Goal: Information Seeking & Learning: Find specific fact

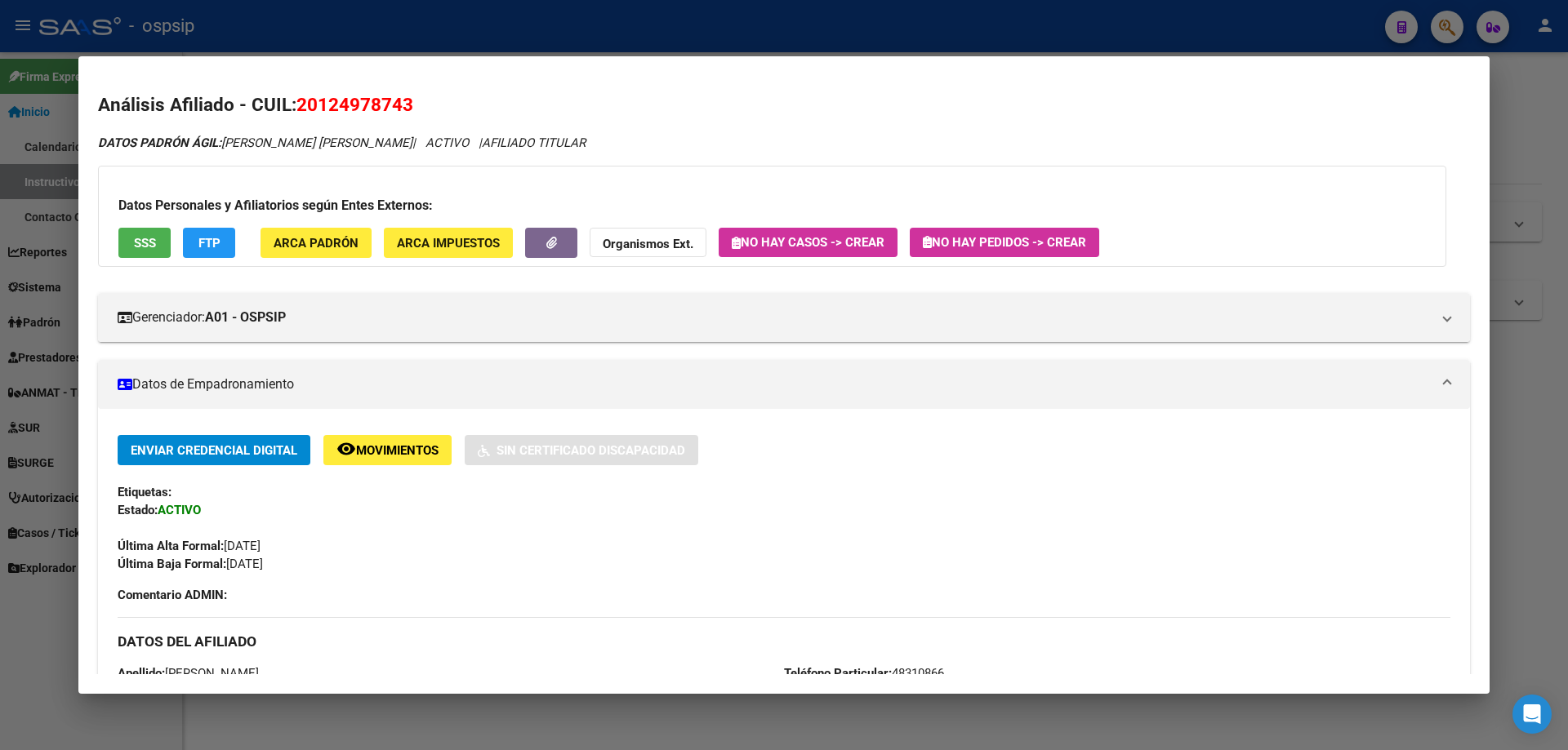
scroll to position [245, 0]
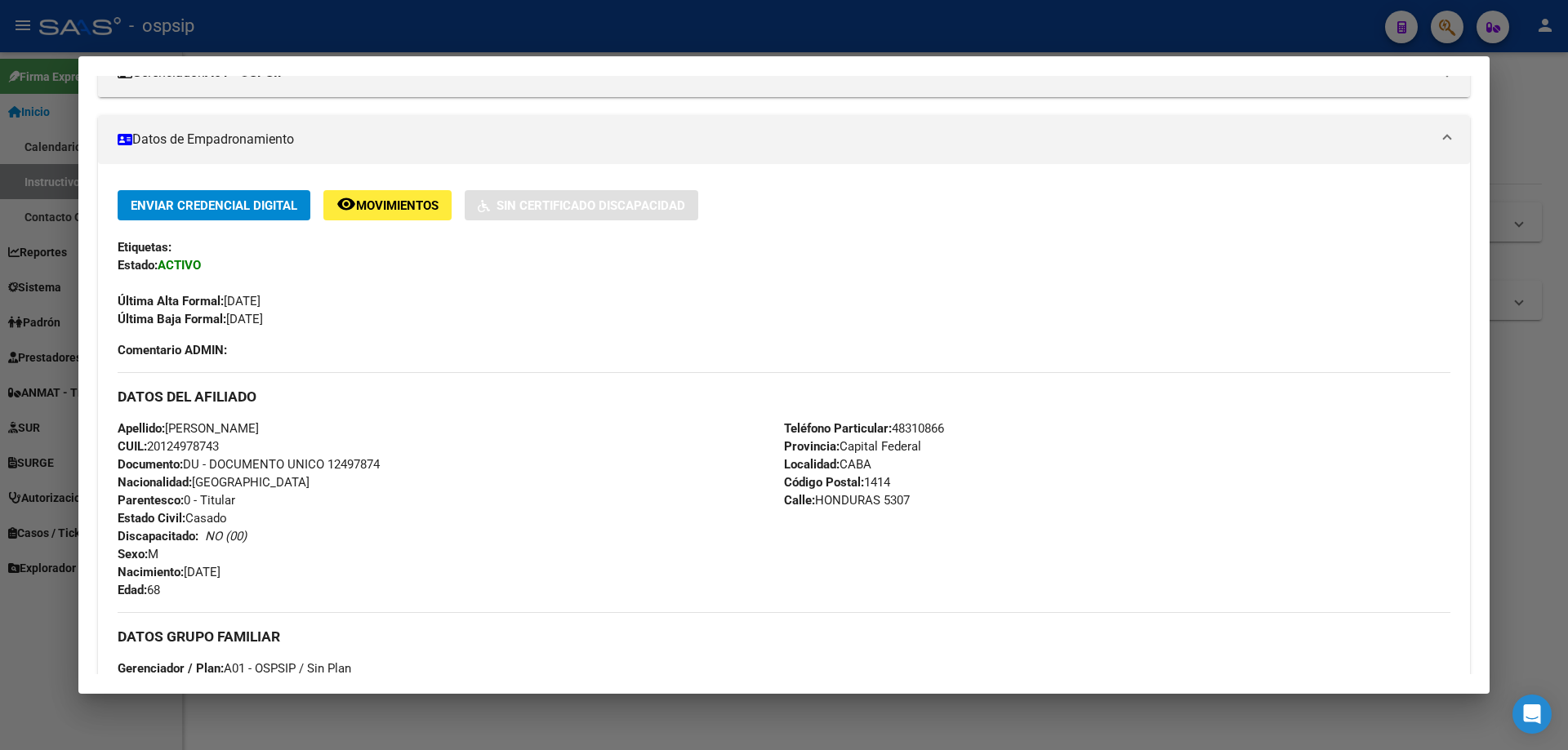
click at [540, 26] on div at bounding box center [784, 375] width 1568 height 750
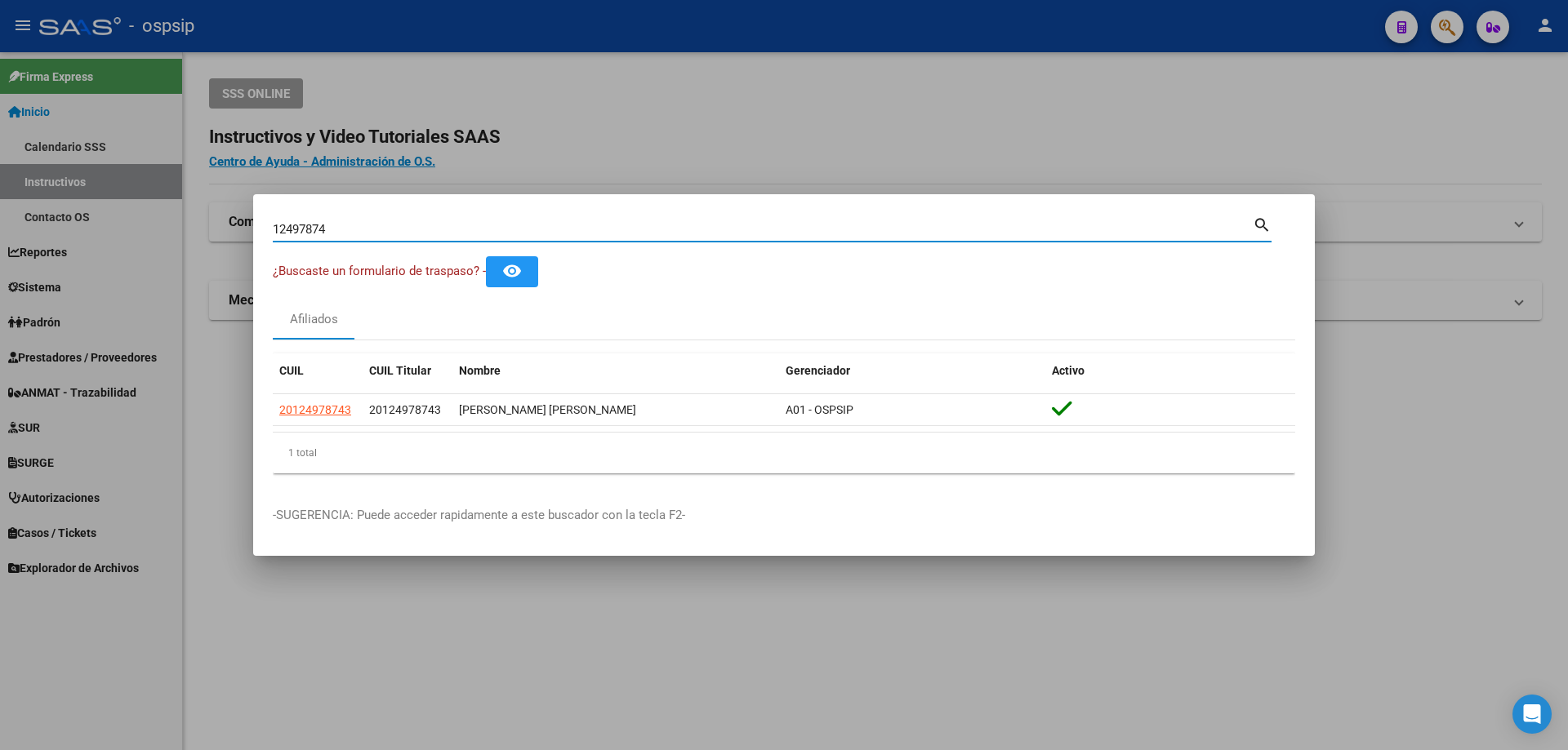
drag, startPoint x: 348, startPoint y: 223, endPoint x: 19, endPoint y: 161, distance: 334.8
click at [19, 161] on div "12497874 Buscar (apellido, dni, cuil, nro traspaso, cuit, obra social) search ¿…" at bounding box center [784, 375] width 1568 height 750
paste input "7804802"
type input "17804802"
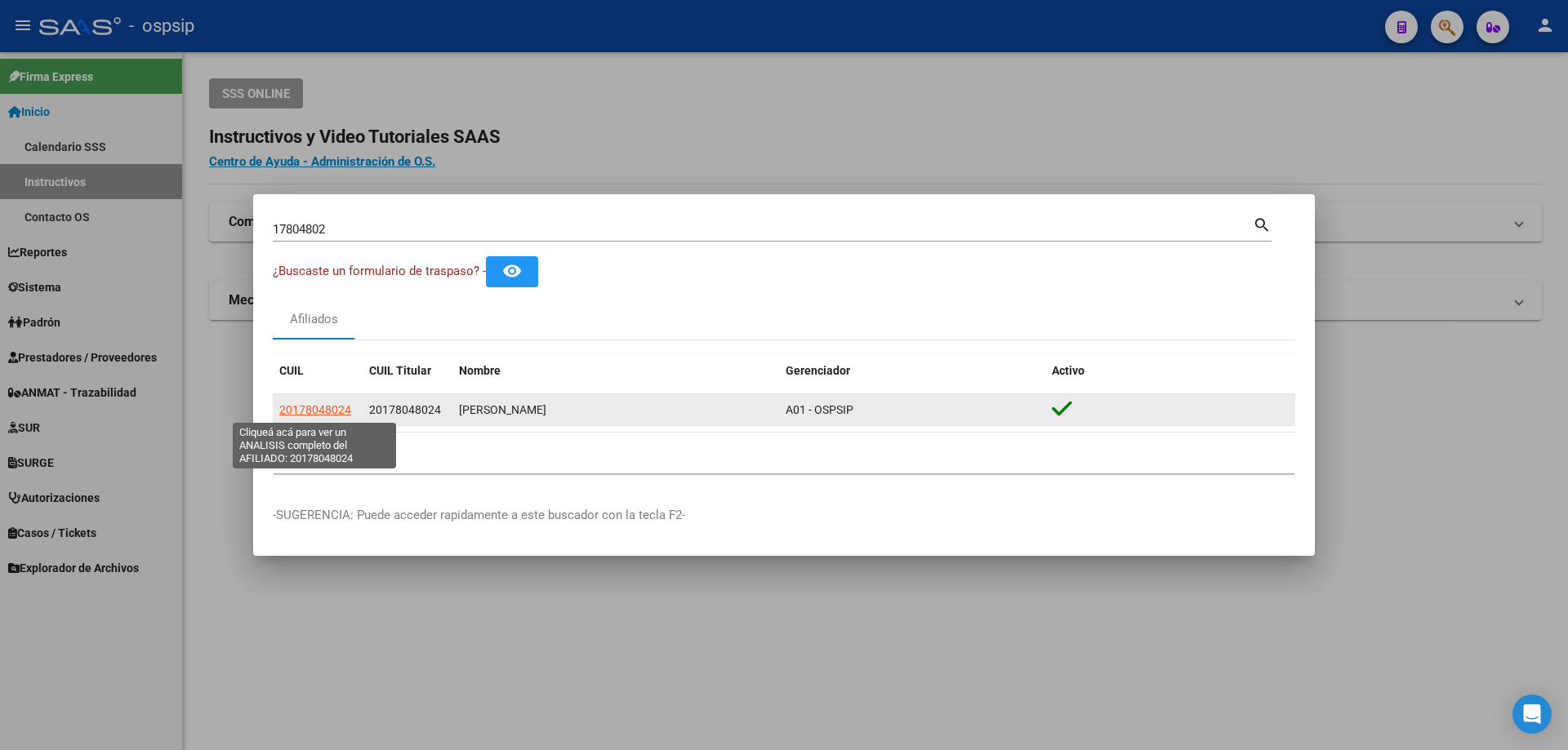
click at [310, 407] on span "20178048024" at bounding box center [314, 409] width 72 height 13
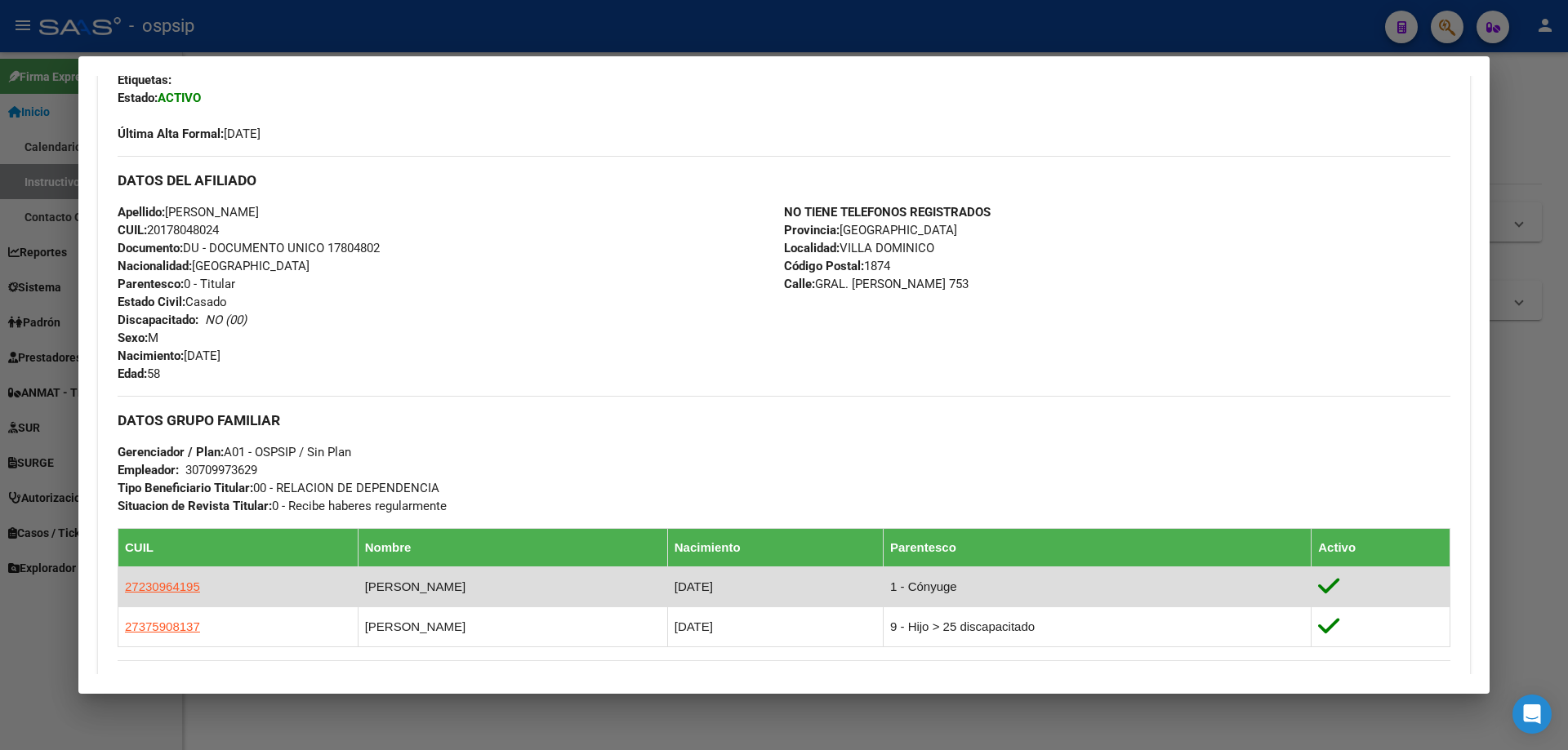
scroll to position [571, 0]
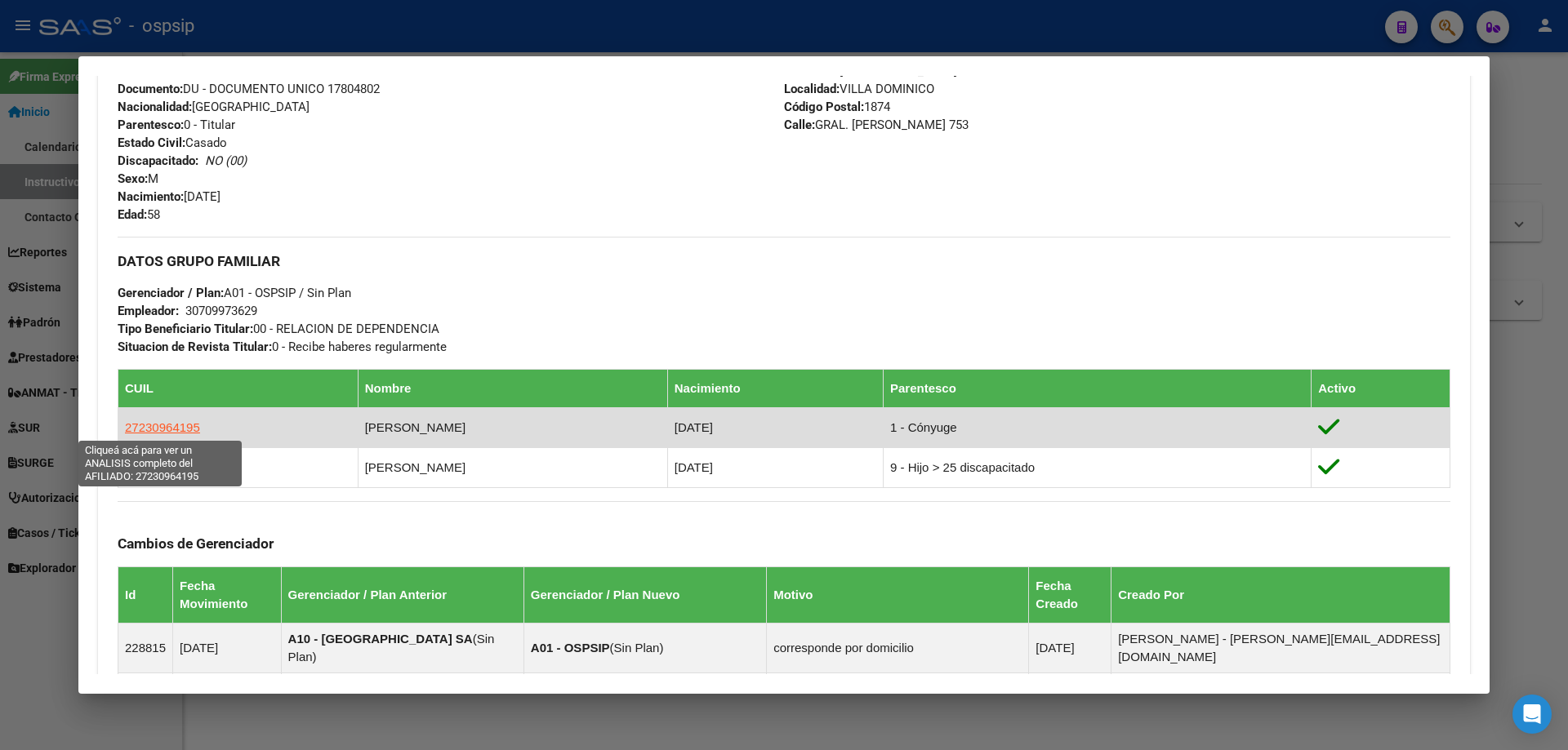
click at [162, 426] on span "27230964195" at bounding box center [162, 428] width 75 height 14
type textarea "27230964195"
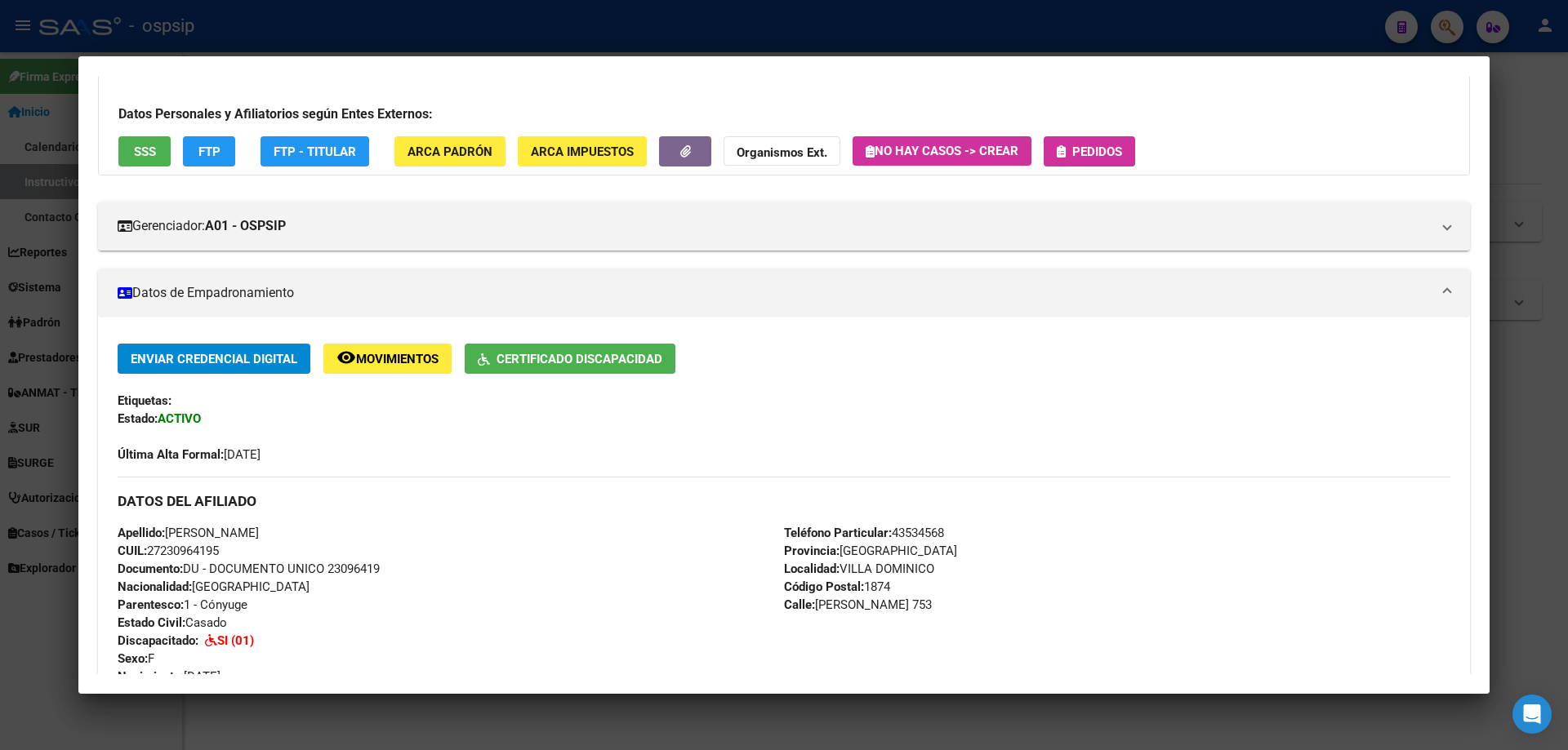
scroll to position [245, 0]
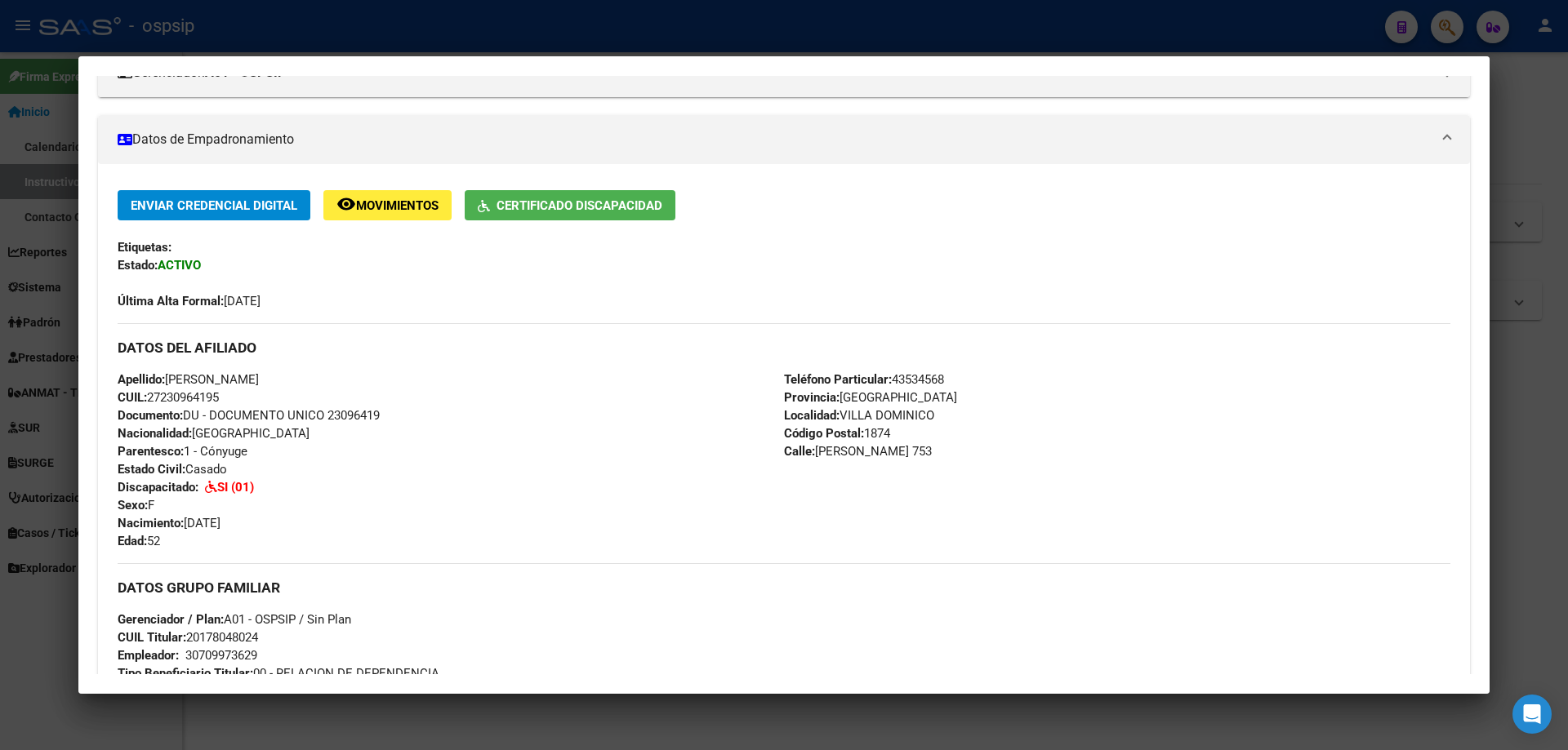
click at [348, 412] on span "Documento: DU - DOCUMENTO UNICO 23096419" at bounding box center [249, 415] width 262 height 15
copy span "23096419"
click at [381, 33] on div at bounding box center [784, 375] width 1568 height 750
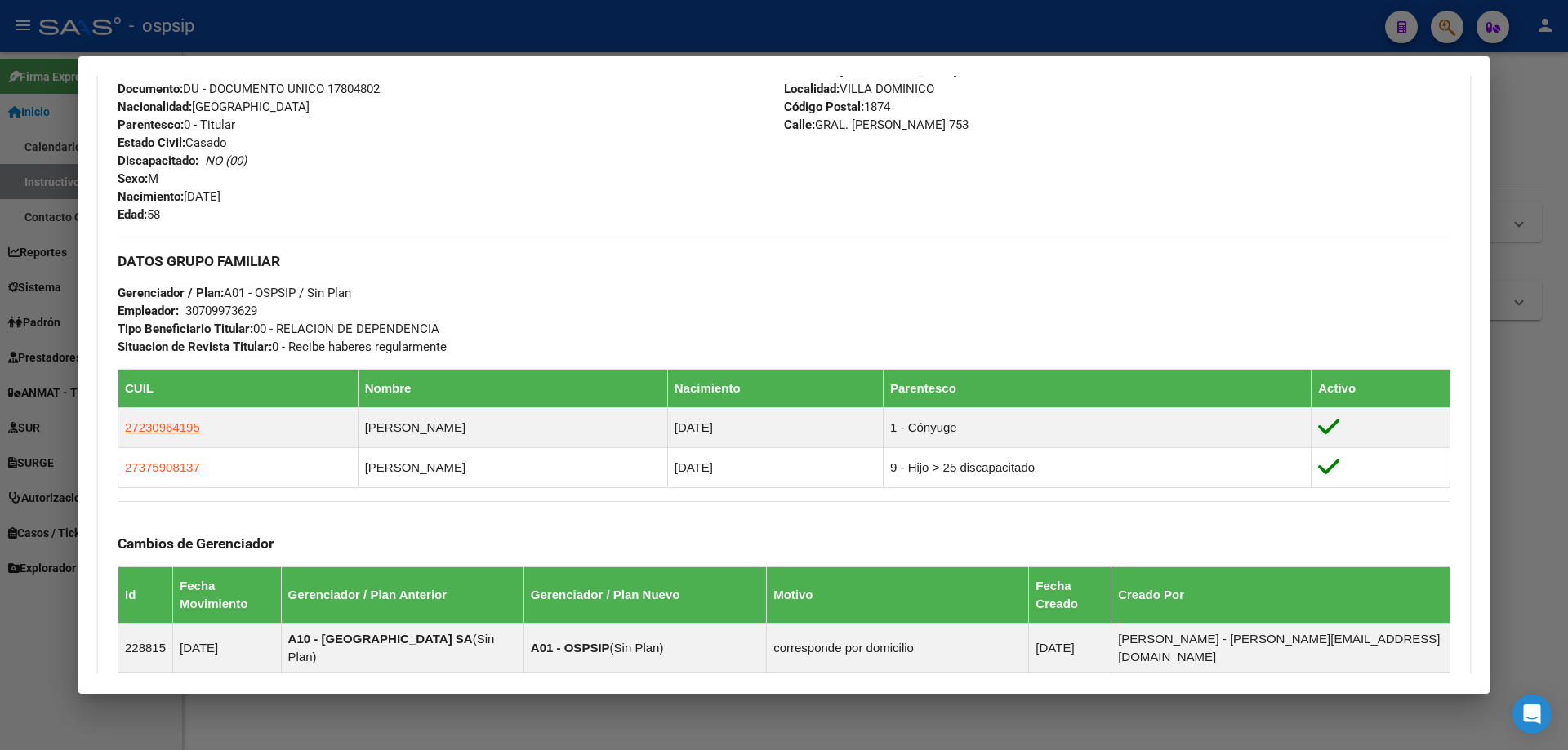
click at [339, 31] on div at bounding box center [784, 375] width 1568 height 750
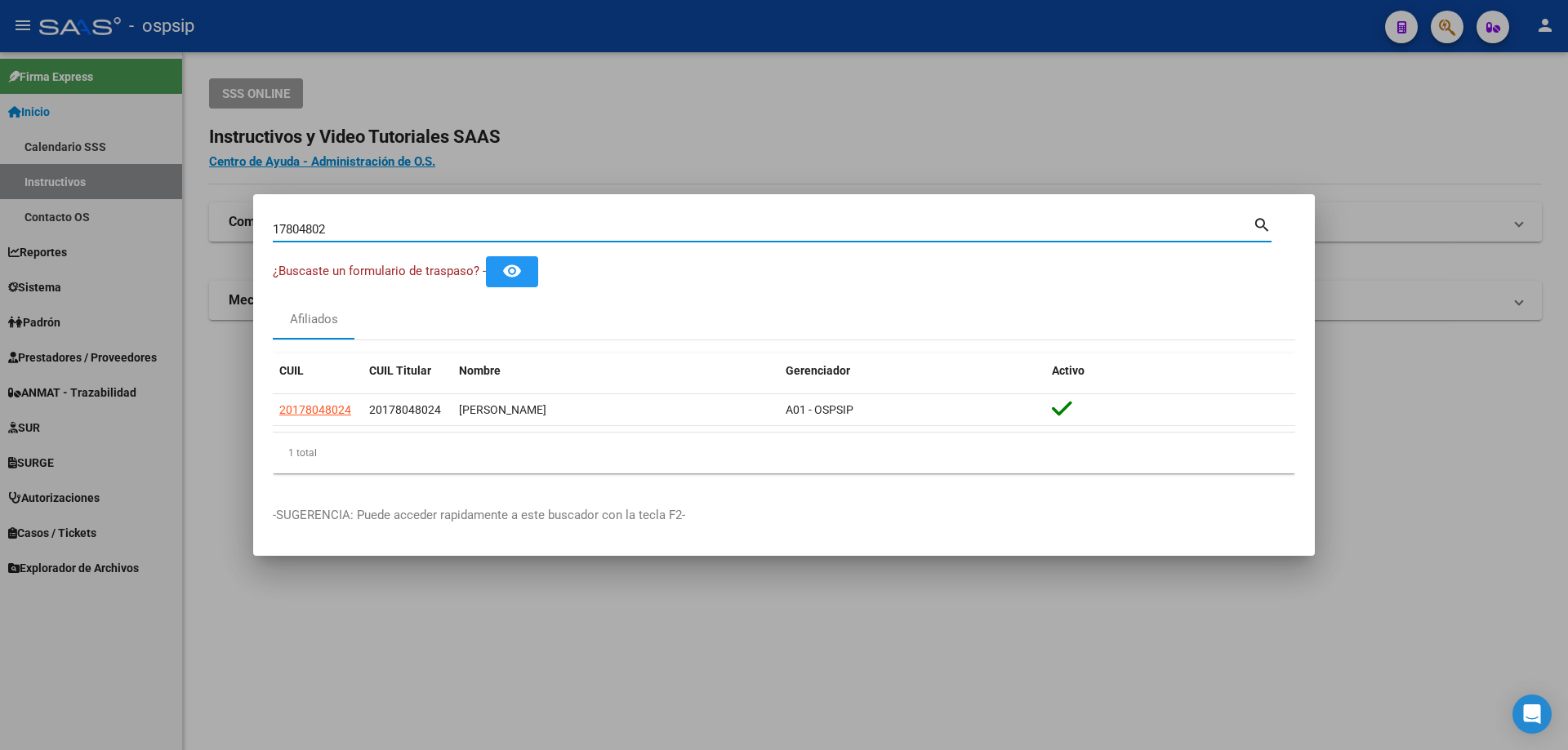
drag, startPoint x: 384, startPoint y: 230, endPoint x: 0, endPoint y: 161, distance: 390.1
click at [0, 165] on div "17804802 Buscar (apellido, dni, cuil, nro traspaso, cuit, obra social) search ¿…" at bounding box center [784, 375] width 1568 height 750
type input "24440208"
click at [299, 227] on input "24440208" at bounding box center [763, 229] width 980 height 15
